Goal: Find specific page/section: Find specific page/section

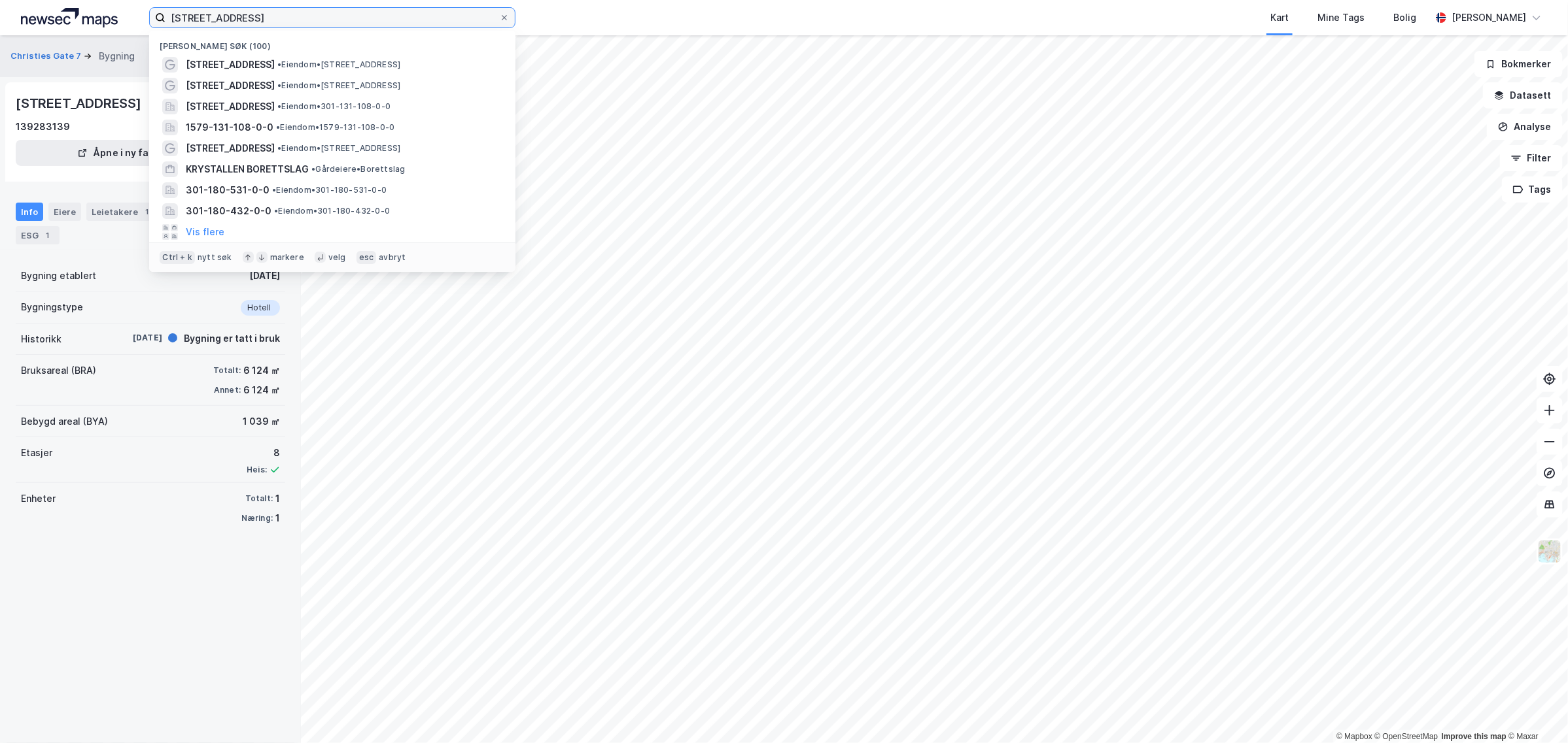
drag, startPoint x: 141, startPoint y: 33, endPoint x: -6, endPoint y: 50, distance: 148.0
click at [0, 50] on html "[STREET_ADDRESS] • Eiendom • [STREET_ADDRESS] • Eiendom • [STREET_ADDRESS] • Ei…" at bounding box center [784, 371] width 1568 height 743
type input "t"
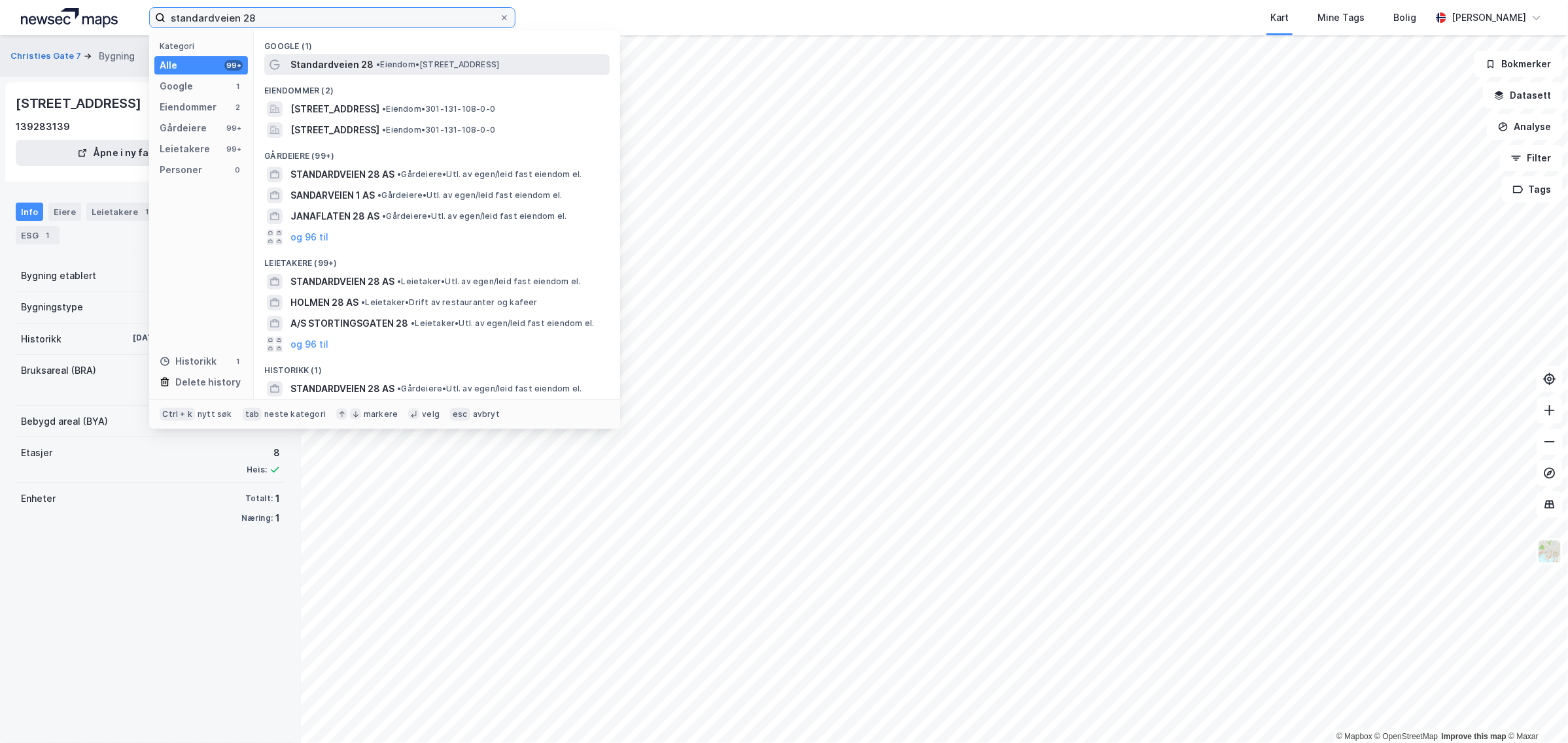
type input "standardveien 28"
click at [426, 70] on div "Standardveien 28 • Eiendom • [STREET_ADDRESS]" at bounding box center [449, 64] width 317 height 15
